Goal: Task Accomplishment & Management: Complete application form

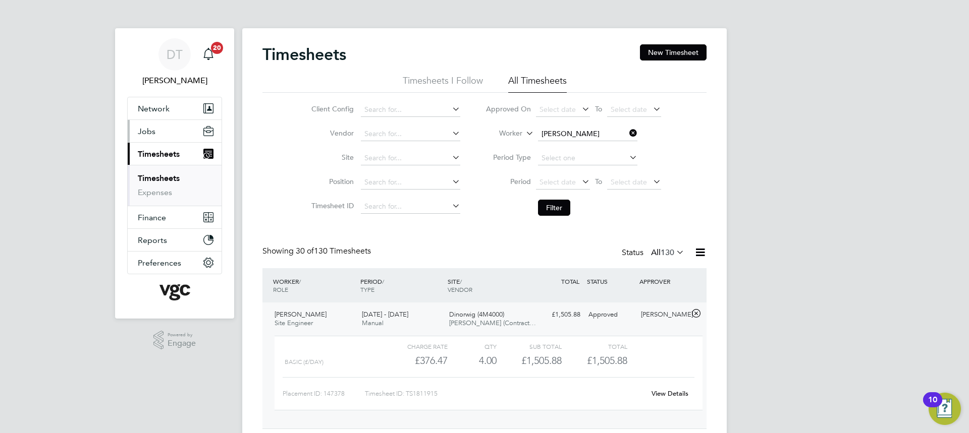
click at [157, 135] on button "Jobs" at bounding box center [175, 131] width 94 height 22
click at [168, 159] on link "Vacancies" at bounding box center [156, 156] width 36 height 10
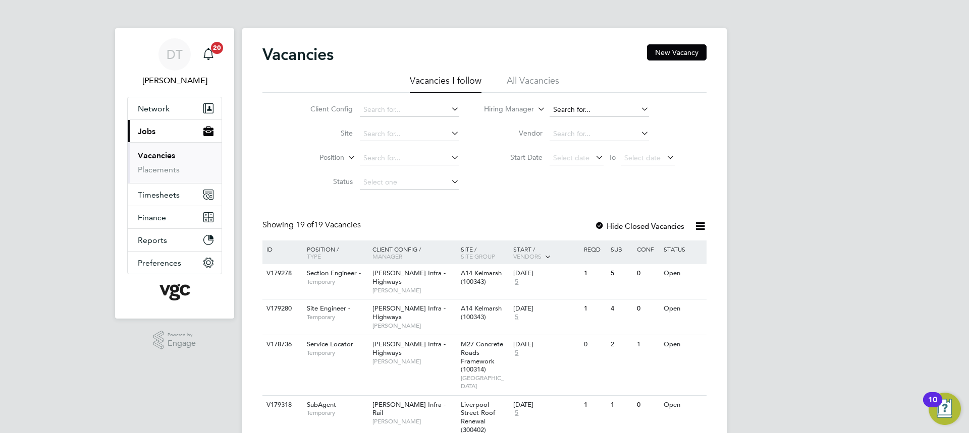
click at [575, 106] on input at bounding box center [599, 110] width 99 height 14
click at [581, 110] on input "rozie" at bounding box center [599, 110] width 99 height 14
type input "rozie"
click at [496, 136] on label "Vendor" at bounding box center [513, 133] width 58 height 9
click at [566, 278] on div "1" at bounding box center [577, 273] width 26 height 19
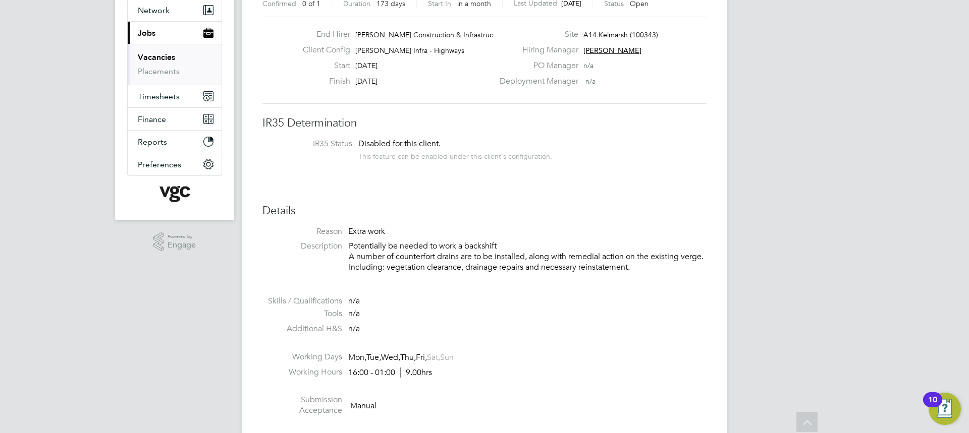
scroll to position [3, 0]
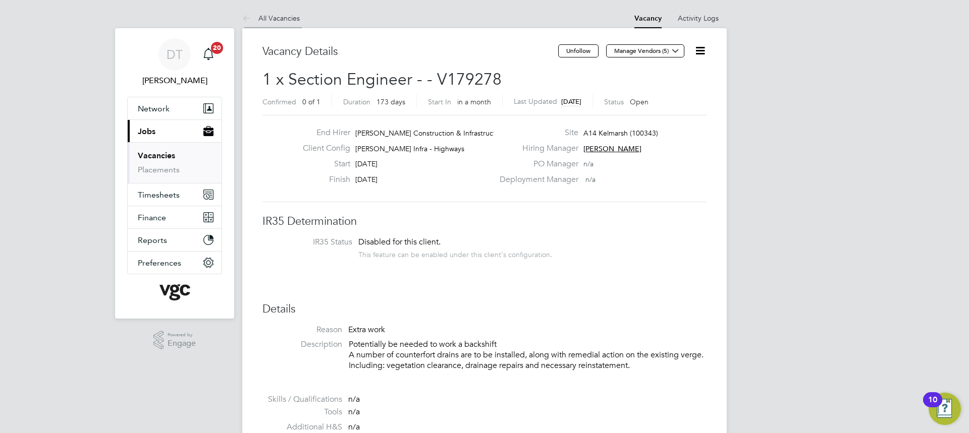
click at [259, 18] on link "All Vacancies" at bounding box center [271, 18] width 58 height 9
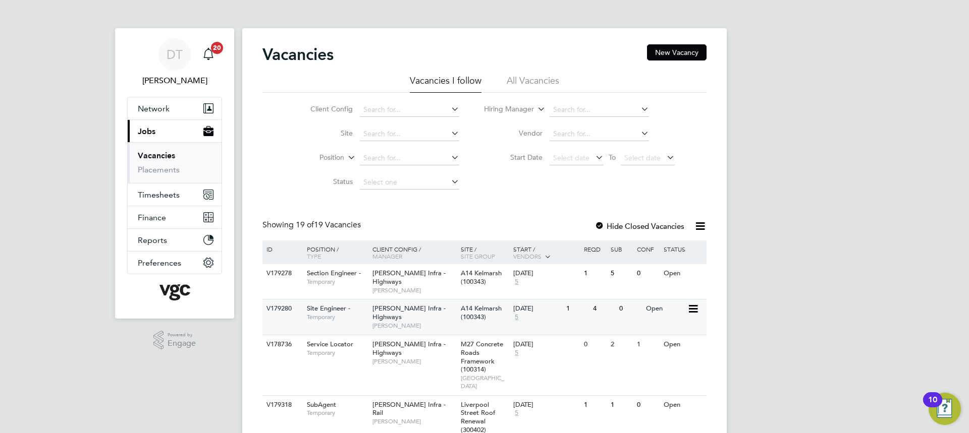
click at [345, 317] on span "Temporary" at bounding box center [337, 317] width 61 height 8
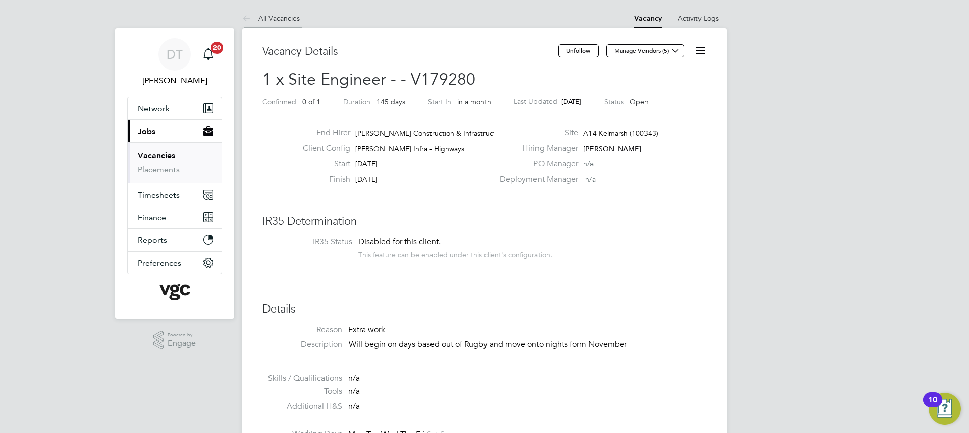
click at [282, 21] on link "All Vacancies" at bounding box center [271, 18] width 58 height 9
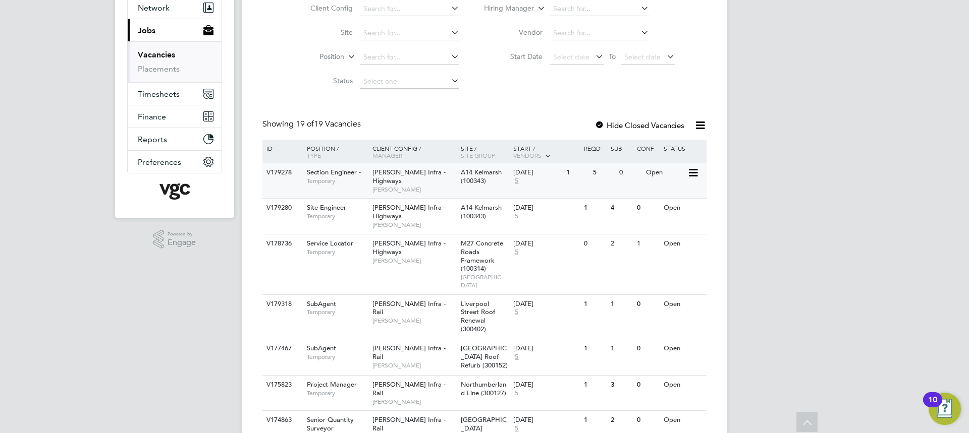
click at [343, 178] on span "Temporary" at bounding box center [337, 181] width 61 height 8
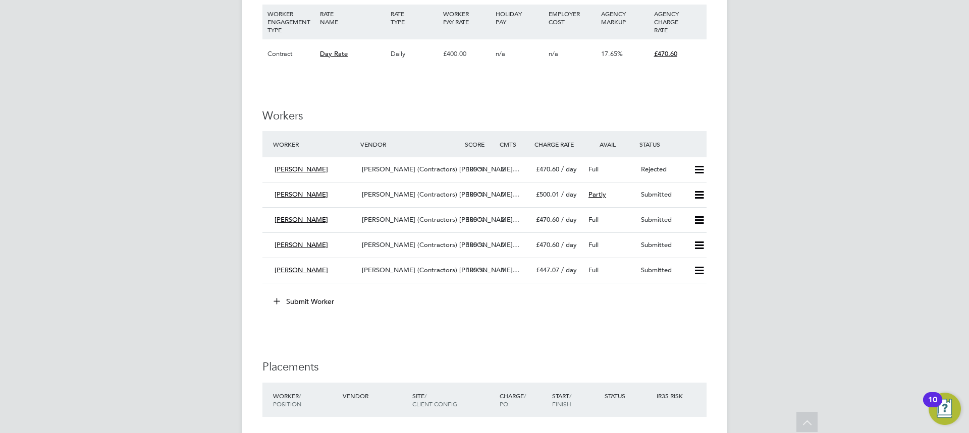
click at [316, 300] on button "Submit Worker" at bounding box center [304, 302] width 76 height 16
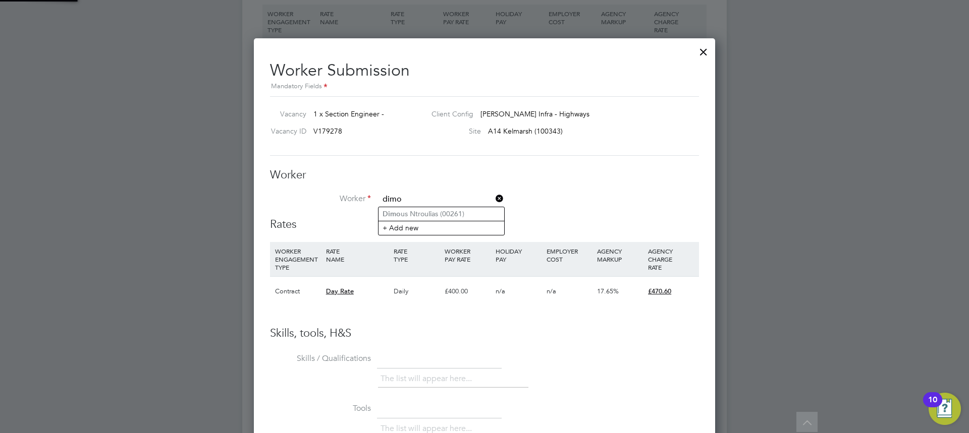
click at [409, 214] on li "Dimo us Ntroulias (00261)" at bounding box center [441, 214] width 126 height 14
type input "Dimous Ntroulias (00261)"
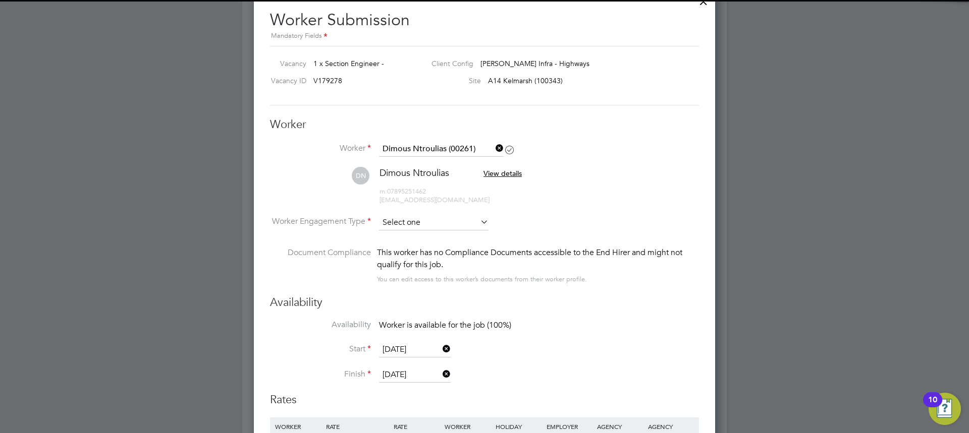
click at [409, 219] on input at bounding box center [434, 222] width 110 height 15
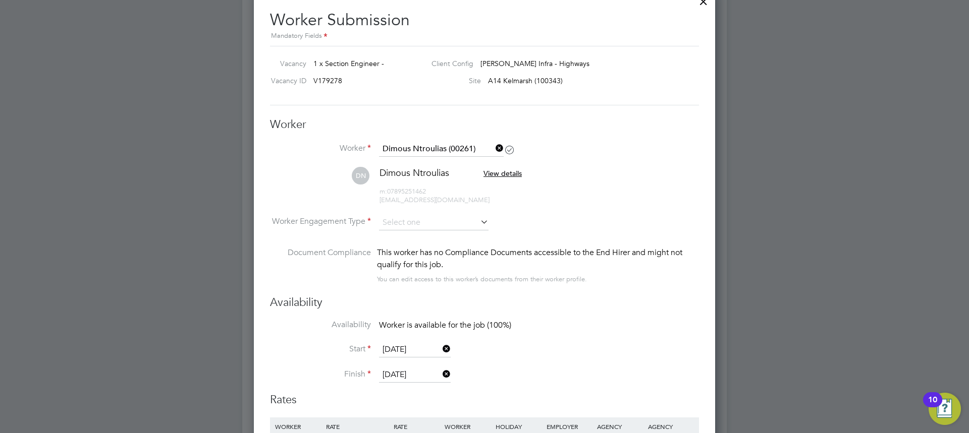
click at [425, 238] on li "Contract" at bounding box center [433, 236] width 111 height 13
type input "Contract"
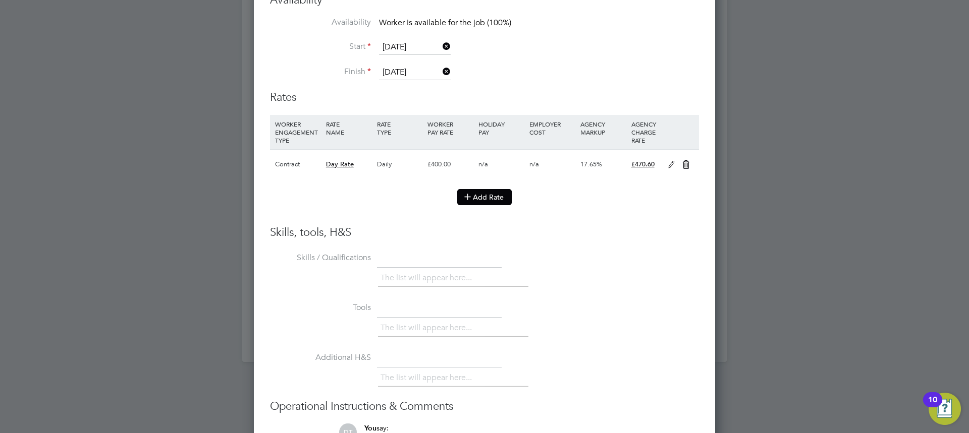
click at [492, 205] on button "Add Rate" at bounding box center [484, 197] width 54 height 16
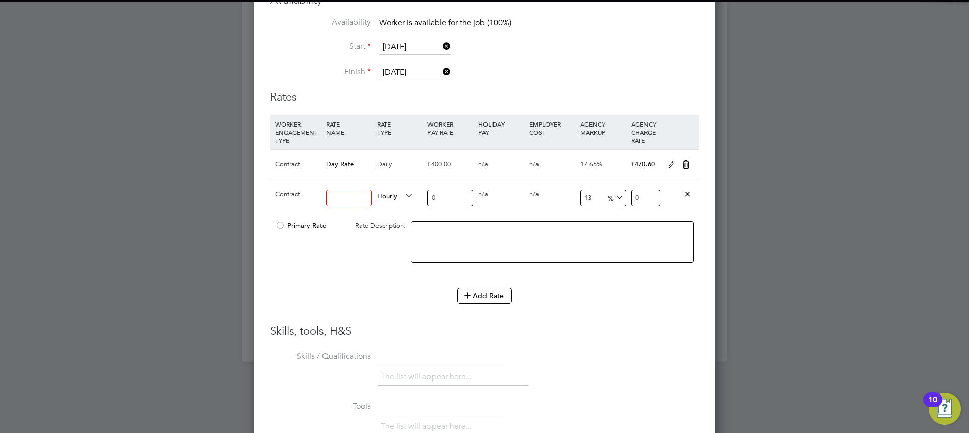
click at [340, 191] on input at bounding box center [349, 198] width 46 height 17
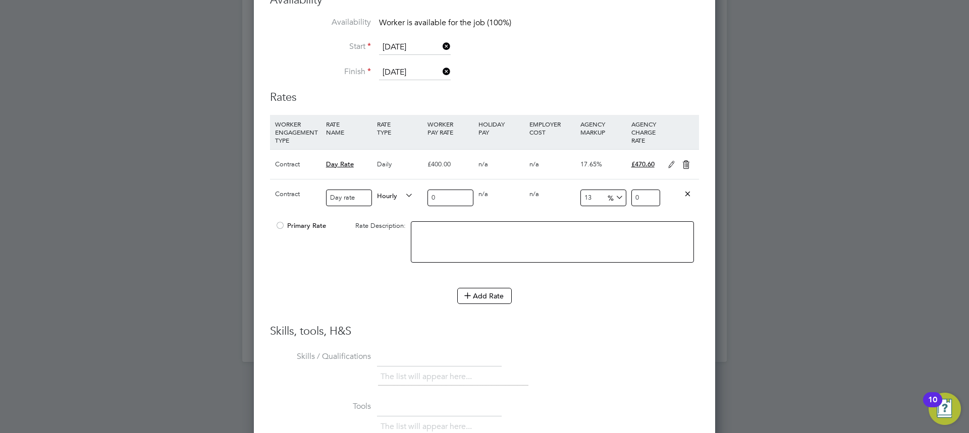
type input "Day rate"
drag, startPoint x: 437, startPoint y: 194, endPoint x: 408, endPoint y: 196, distance: 29.4
click at [408, 196] on div "Contract Day rate Hourly 0 0 n/a 0 n/a 13 0 % 0" at bounding box center [484, 197] width 429 height 37
type input "3"
type input "3.39"
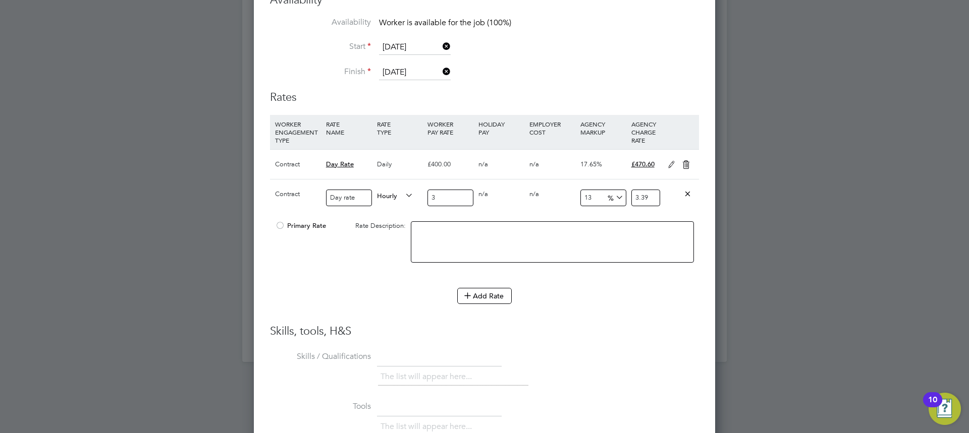
type input "38"
type input "42.94"
type input "380"
type input "429.4"
type input "380"
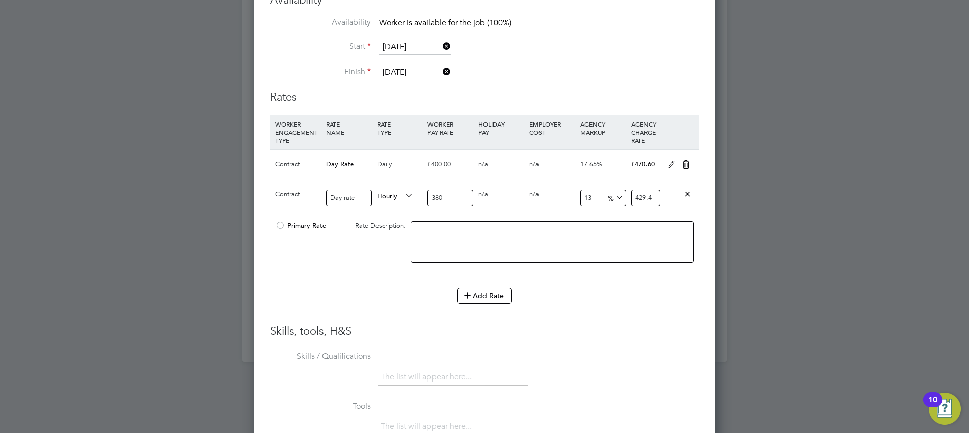
click at [373, 190] on div "Day rate" at bounding box center [348, 198] width 51 height 37
click at [382, 194] on span "Hourly" at bounding box center [395, 195] width 36 height 11
click at [397, 221] on li "DAILY" at bounding box center [395, 219] width 44 height 13
click at [590, 196] on input "13" at bounding box center [603, 198] width 46 height 17
type input "1"
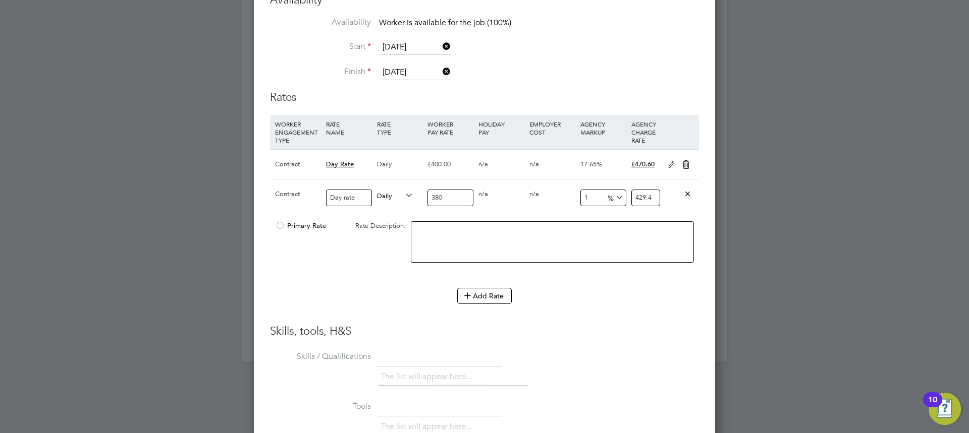
type input "383.8"
type input "17"
type input "444.6"
type input "17.6"
type input "446.88"
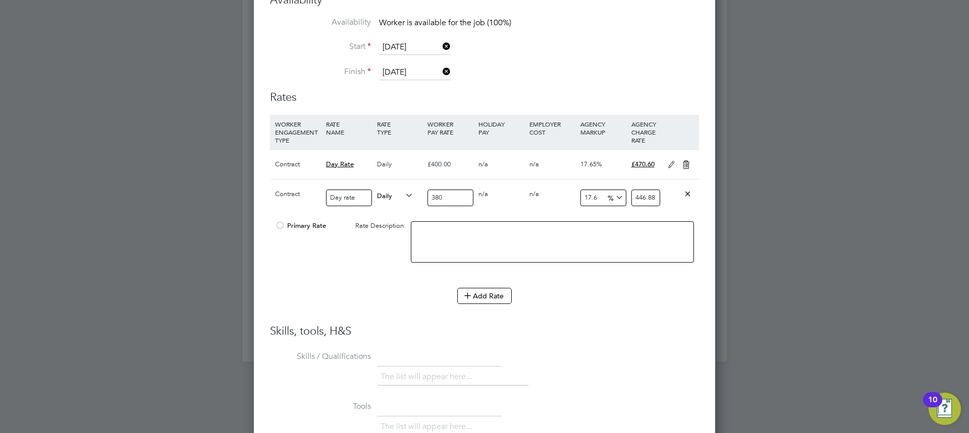
type input "17.65"
type input "447.07"
type input "17.65"
click at [307, 282] on li "WORKER ENGAGEMENT TYPE RATE NAME RATE TYPE WORKER PAY RATE HOLIDAY PAY EMPLOYER…" at bounding box center [484, 201] width 429 height 173
click at [299, 220] on div "Primary Rate" at bounding box center [306, 225] width 68 height 19
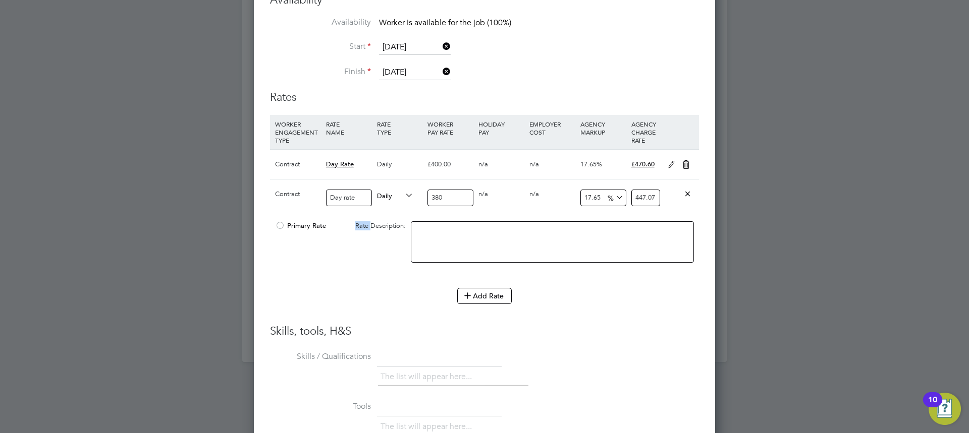
click at [298, 221] on div "Primary Rate" at bounding box center [306, 225] width 68 height 19
click at [297, 223] on span "Primary Rate" at bounding box center [300, 226] width 51 height 9
click at [681, 162] on icon at bounding box center [686, 165] width 13 height 8
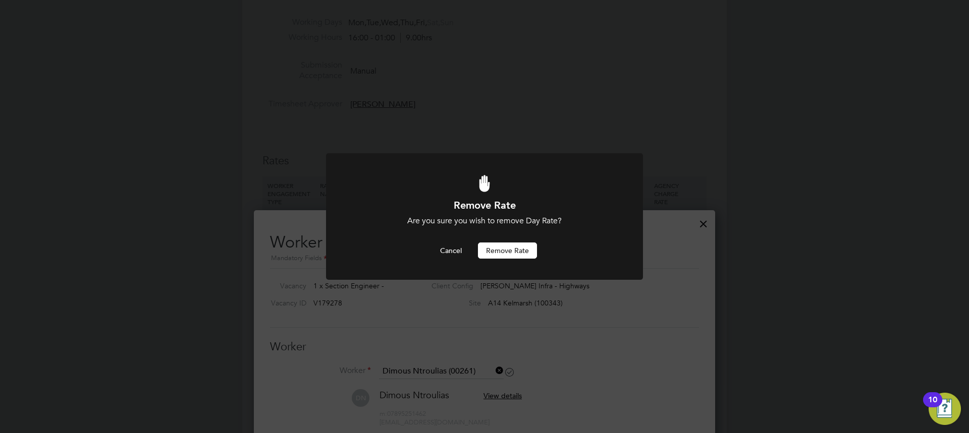
click at [501, 245] on button "Remove rate" at bounding box center [507, 251] width 59 height 16
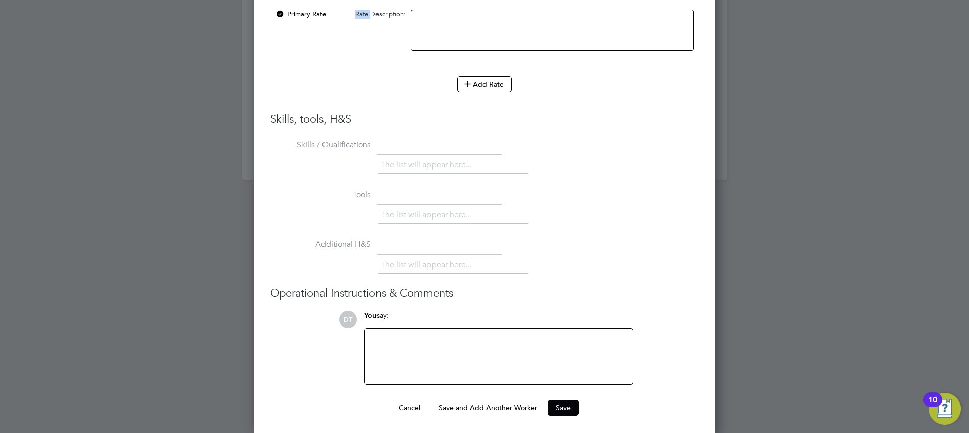
scroll to position [1144, 0]
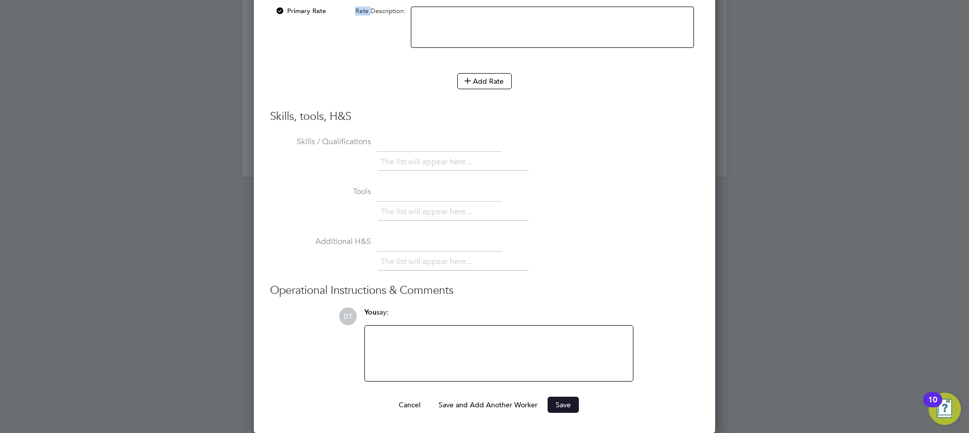
click at [556, 401] on button "Save" at bounding box center [563, 405] width 31 height 16
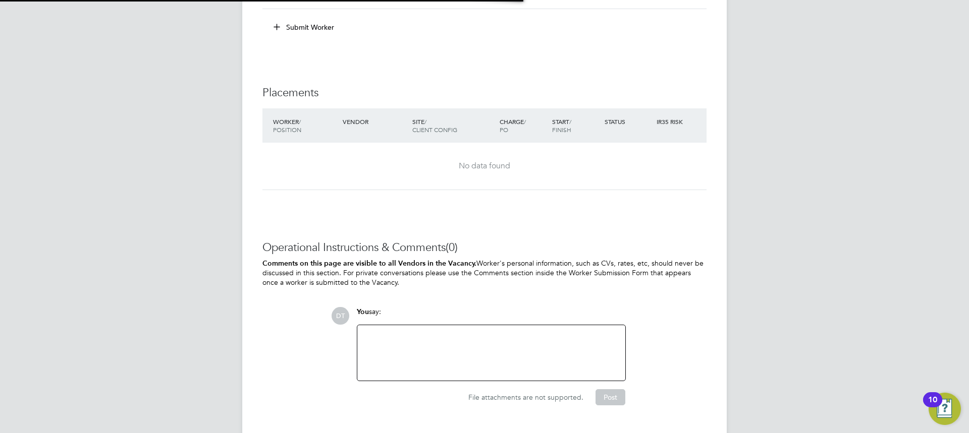
scroll to position [713, 0]
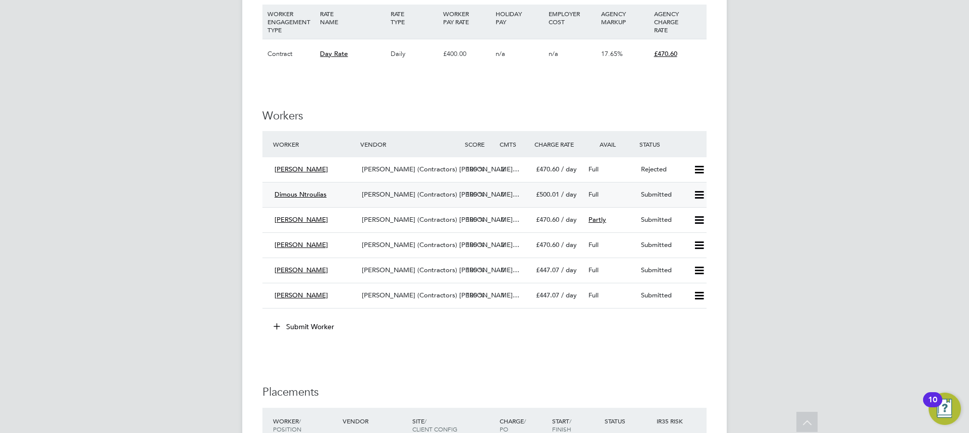
click at [333, 194] on div "Dimous Ntroulias" at bounding box center [313, 195] width 87 height 17
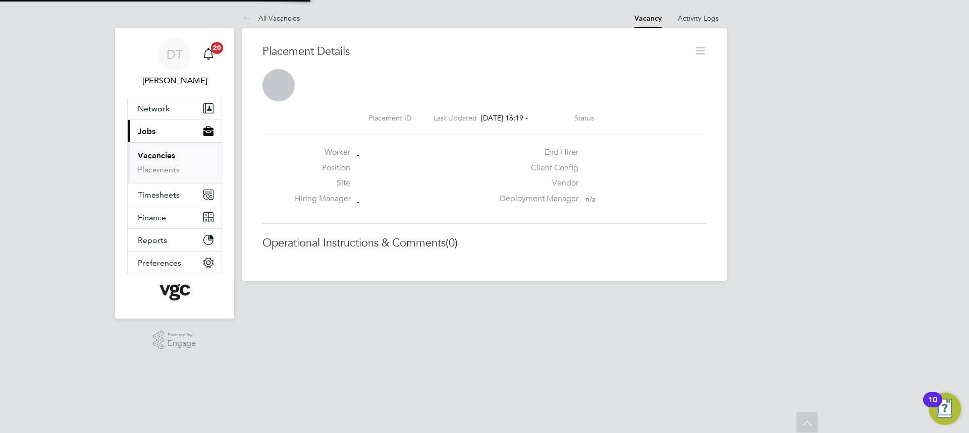
scroll to position [5, 5]
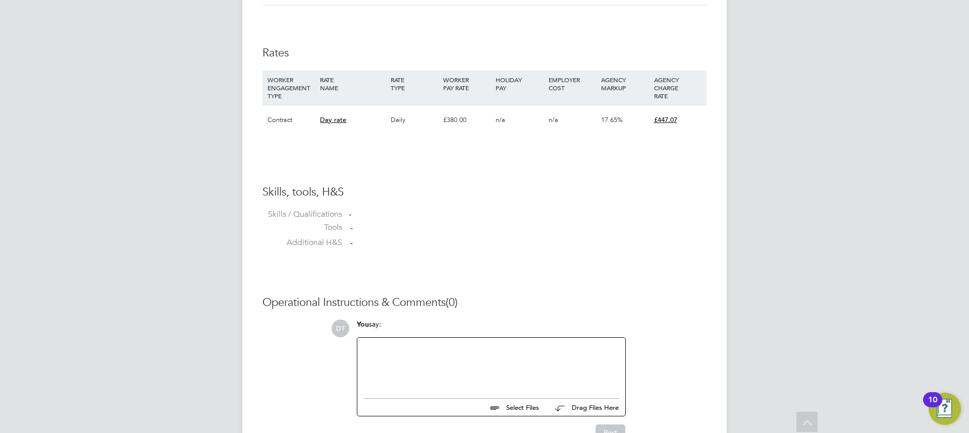
click at [518, 404] on input "file" at bounding box center [543, 406] width 151 height 14
